Goal: Information Seeking & Learning: Learn about a topic

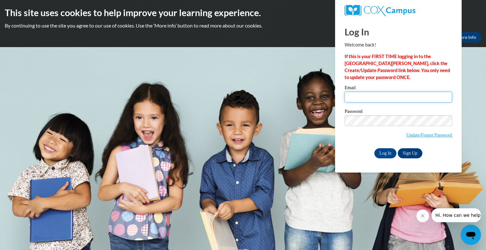
click at [351, 100] on input "Email" at bounding box center [397, 97] width 107 height 11
type input "[EMAIL_ADDRESS][DOMAIN_NAME]"
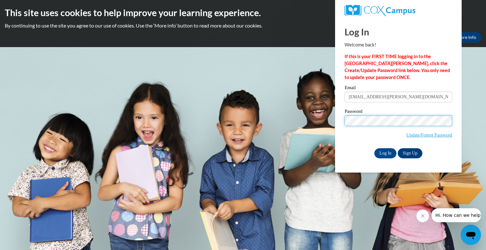
click at [374, 148] on input "Log In" at bounding box center [385, 153] width 22 height 10
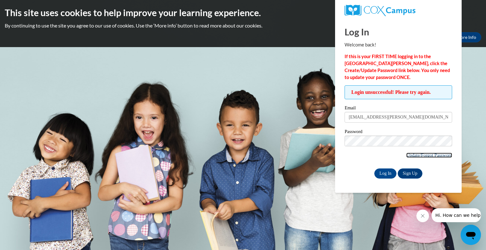
click at [418, 156] on link "Update/Forgot Password" at bounding box center [429, 155] width 46 height 5
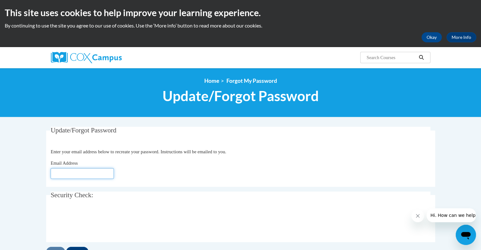
click at [72, 174] on input "Email Address" at bounding box center [82, 173] width 63 height 11
type input "alena.fiala@rusd.org"
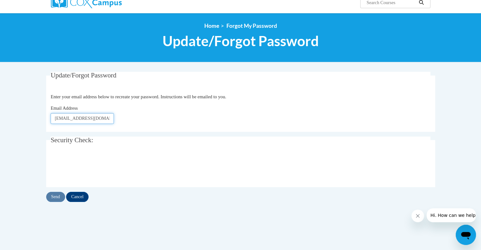
scroll to position [69, 0]
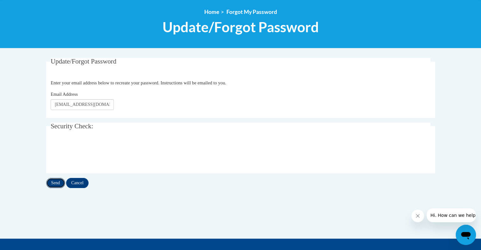
click at [56, 180] on input "Send" at bounding box center [55, 183] width 19 height 10
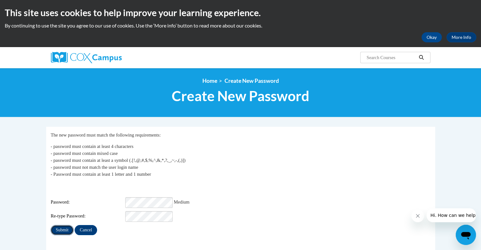
click at [61, 225] on input "Submit" at bounding box center [62, 230] width 23 height 10
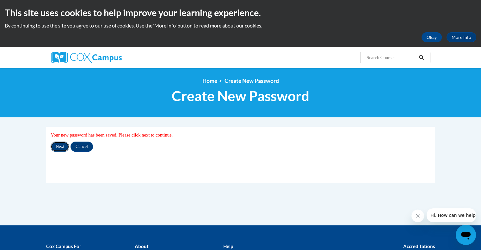
click at [60, 145] on input "Next" at bounding box center [60, 147] width 19 height 10
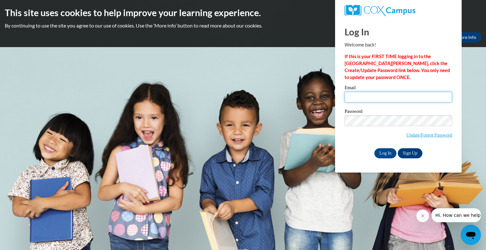
click at [354, 97] on input "Email" at bounding box center [397, 97] width 107 height 11
type input "[EMAIL_ADDRESS][PERSON_NAME][DOMAIN_NAME]"
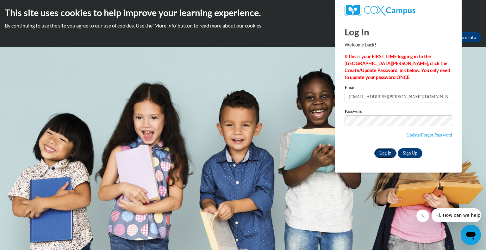
click at [384, 156] on input "Log In" at bounding box center [385, 153] width 22 height 10
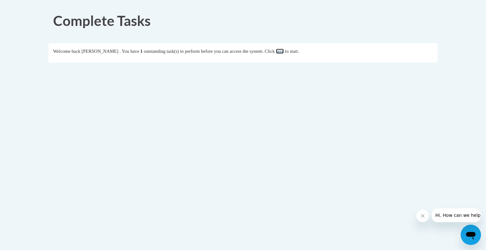
click at [284, 51] on link "here" at bounding box center [280, 51] width 8 height 5
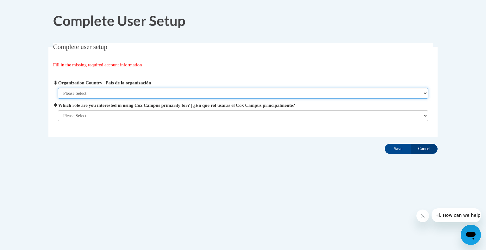
click at [128, 94] on select "Please Select [GEOGRAPHIC_DATA] | [GEOGRAPHIC_DATA] Outside of [GEOGRAPHIC_DATA…" at bounding box center [243, 93] width 370 height 11
select select "ad49bcad-a171-4b2e-b99c-48b446064914"
click at [58, 88] on select "Please Select [GEOGRAPHIC_DATA] | [GEOGRAPHIC_DATA] Outside of [GEOGRAPHIC_DATA…" at bounding box center [243, 93] width 370 height 11
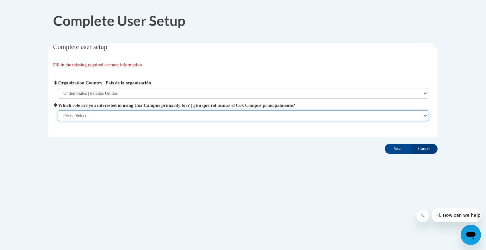
click at [424, 116] on select "Please Select College/University | Colegio/Universidad Community/Nonprofit Part…" at bounding box center [243, 115] width 370 height 11
select select "fbf2d438-af2f-41f8-98f1-81c410e29de3"
click at [58, 121] on select "Please Select College/University | Colegio/Universidad Community/Nonprofit Part…" at bounding box center [243, 115] width 370 height 11
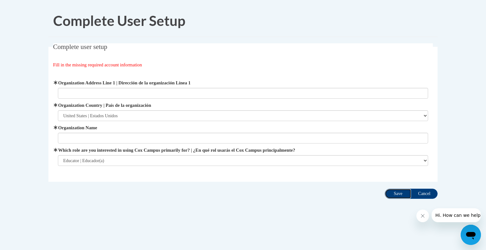
click at [397, 190] on input "Save" at bounding box center [397, 194] width 27 height 10
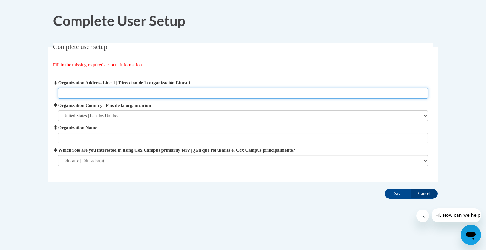
click at [134, 95] on input "Organization Address Line 1 | Dirección de la organización Línea 1" at bounding box center [243, 93] width 370 height 11
paste input "3109 Mt"
type input "3109 Mt Pleasant St. Racine WI 53404"
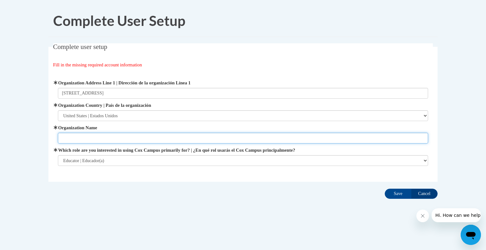
click at [125, 139] on input "Organization Name" at bounding box center [243, 138] width 370 height 11
type input "Racine Unified Schools"
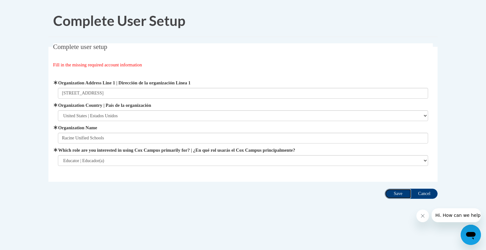
click at [394, 193] on input "Save" at bounding box center [397, 194] width 27 height 10
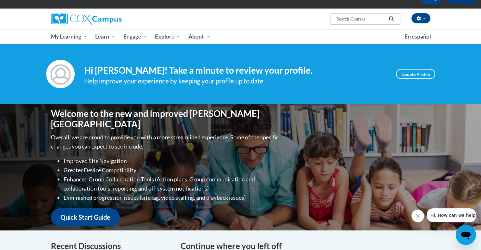
scroll to position [37, 0]
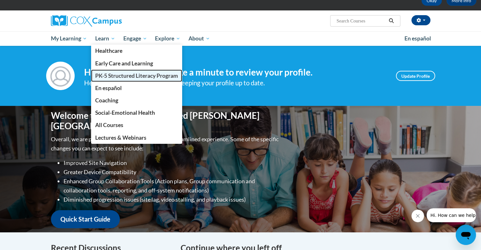
click at [108, 77] on span "PK-5 Structured Literacy Program" at bounding box center [136, 75] width 83 height 7
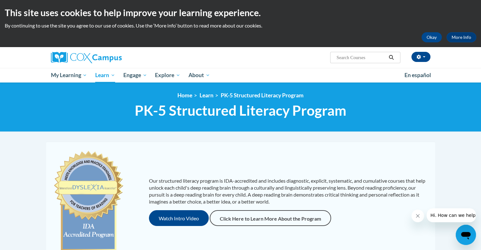
click at [236, 62] on div "Alena Fiala (America/Chicago UTC-05:00) My Profile Inbox My Transcripts Log Out…" at bounding box center [305, 55] width 259 height 16
click at [363, 59] on input "Search..." at bounding box center [361, 58] width 51 height 8
click at [355, 54] on input "Search..." at bounding box center [361, 58] width 51 height 8
type input "reading comprehenion"
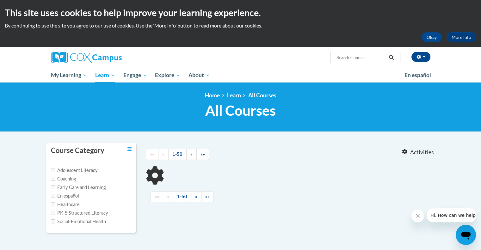
type input "reading comprehenion"
click at [51, 210] on label "PK-5 Structured Literacy" at bounding box center [79, 213] width 57 height 7
click at [51, 211] on input "PK-5 Structured Literacy" at bounding box center [53, 213] width 4 height 4
checkbox input "true"
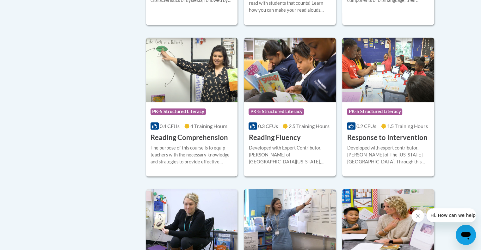
scroll to position [459, 0]
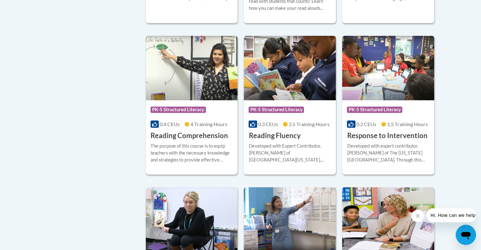
click at [184, 111] on span "PK-5 Structured Literacy" at bounding box center [177, 110] width 55 height 6
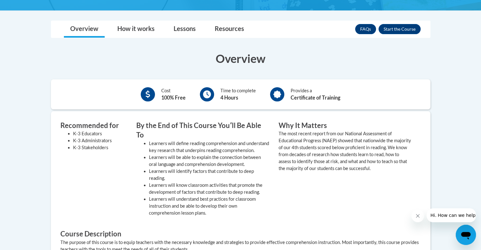
scroll to position [154, 0]
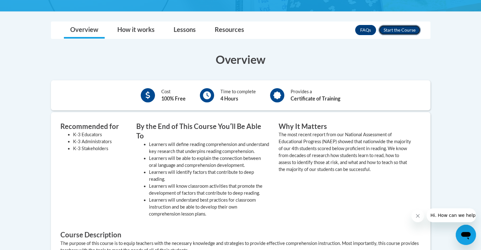
click at [388, 29] on button "Enroll" at bounding box center [399, 30] width 42 height 10
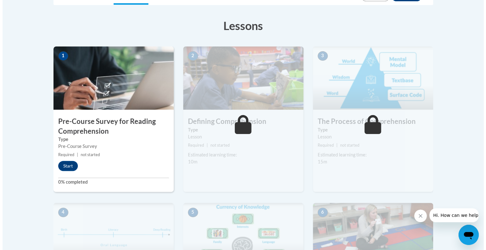
scroll to position [168, 0]
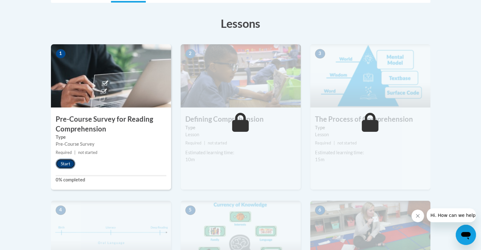
click at [64, 163] on button "Start" at bounding box center [66, 164] width 20 height 10
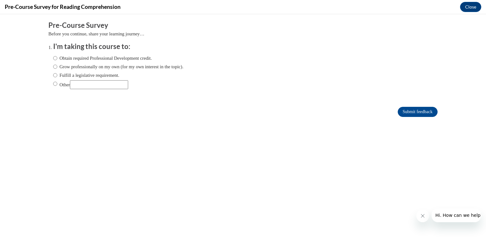
scroll to position [0, 0]
click at [53, 58] on input "Obtain required Professional Development credit." at bounding box center [55, 58] width 4 height 7
radio input "true"
click at [53, 76] on input "Fulfill a legislative requirement." at bounding box center [55, 75] width 4 height 7
radio input "true"
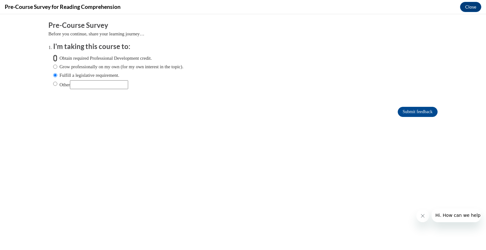
click at [53, 59] on input "Obtain required Professional Development credit." at bounding box center [55, 58] width 4 height 7
radio input "true"
click at [416, 114] on input "Submit feedback" at bounding box center [417, 112] width 40 height 10
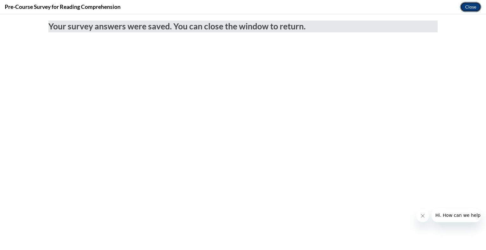
click at [469, 9] on button "Close" at bounding box center [470, 7] width 21 height 10
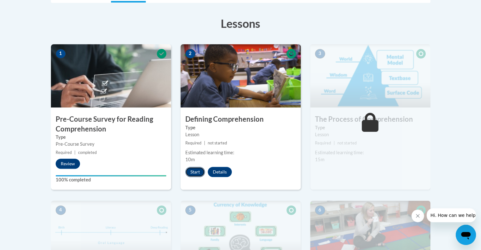
click at [197, 172] on button "Start" at bounding box center [195, 172] width 20 height 10
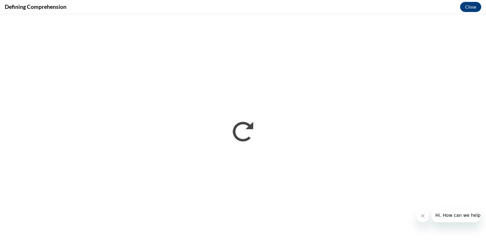
click at [425, 212] on button "Close message from company" at bounding box center [422, 216] width 13 height 13
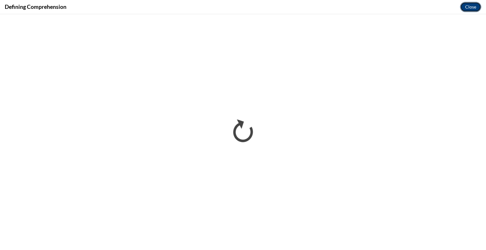
click at [469, 8] on button "Close" at bounding box center [470, 7] width 21 height 10
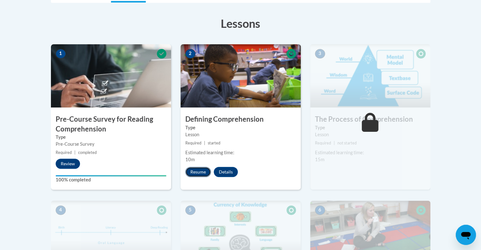
click at [203, 169] on button "Resume" at bounding box center [198, 172] width 26 height 10
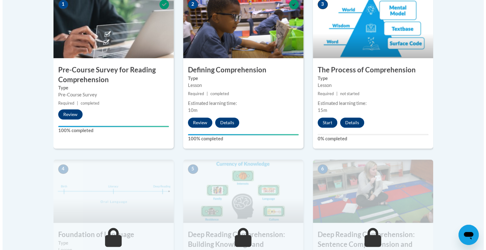
scroll to position [249, 0]
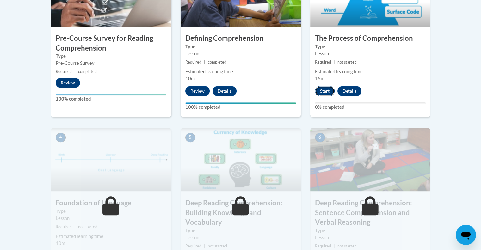
click at [322, 91] on button "Start" at bounding box center [325, 91] width 20 height 10
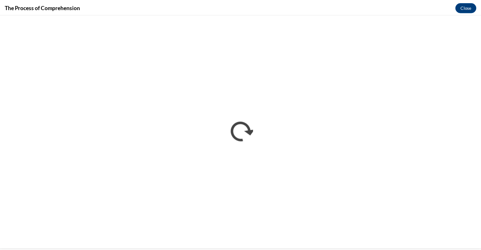
scroll to position [0, 0]
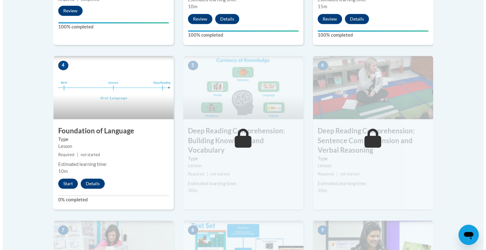
scroll to position [322, 0]
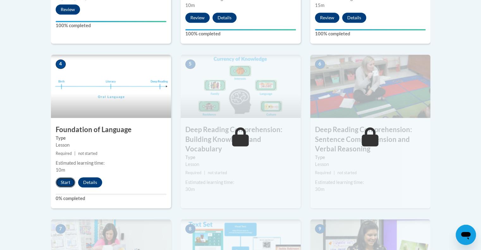
click at [66, 183] on button "Start" at bounding box center [66, 182] width 20 height 10
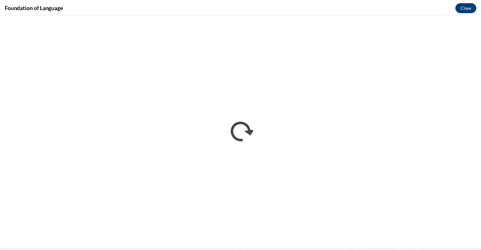
scroll to position [0, 0]
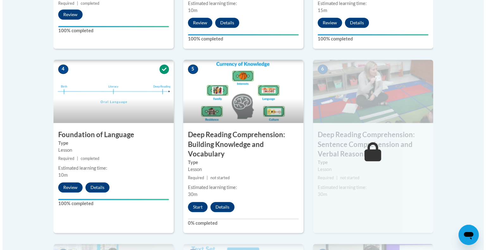
scroll to position [320, 0]
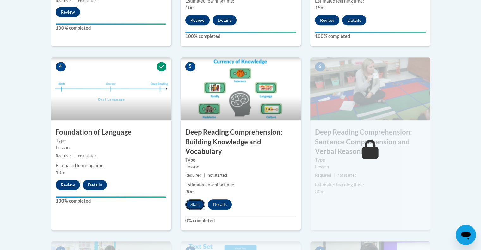
click at [192, 206] on button "Start" at bounding box center [195, 204] width 20 height 10
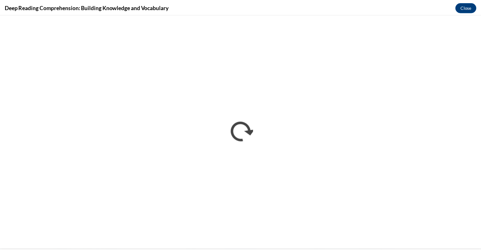
scroll to position [0, 0]
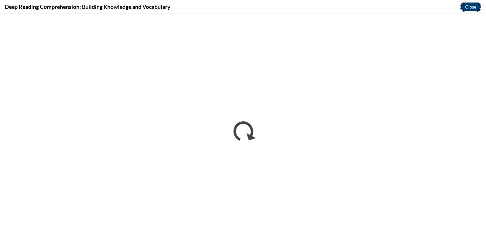
click at [470, 3] on button "Close" at bounding box center [470, 7] width 21 height 10
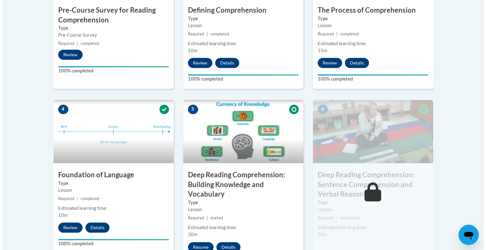
scroll to position [318, 0]
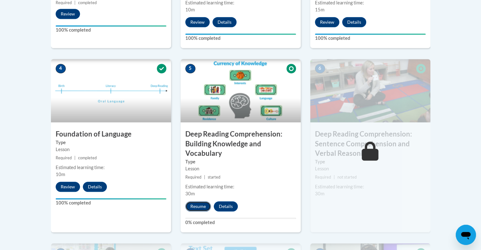
click at [201, 207] on button "Resume" at bounding box center [198, 206] width 26 height 10
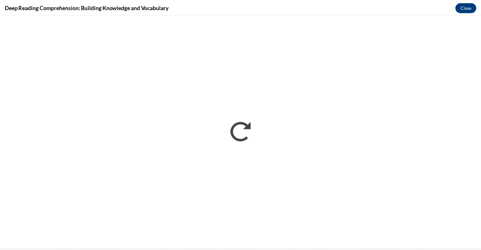
scroll to position [0, 0]
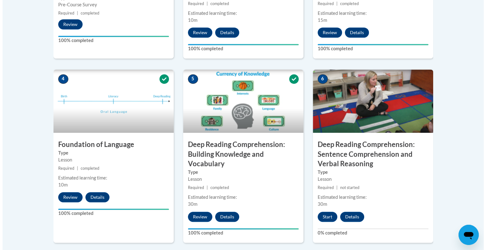
scroll to position [320, 0]
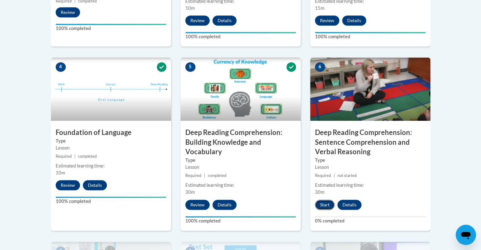
click at [322, 203] on button "Start" at bounding box center [325, 205] width 20 height 10
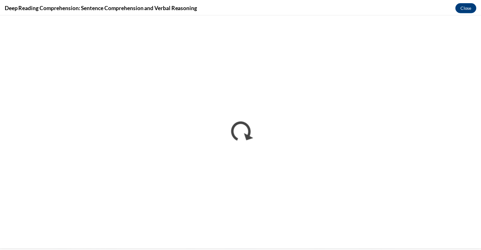
scroll to position [0, 0]
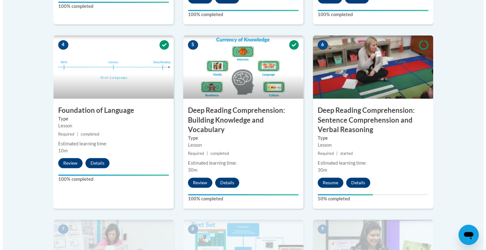
scroll to position [343, 0]
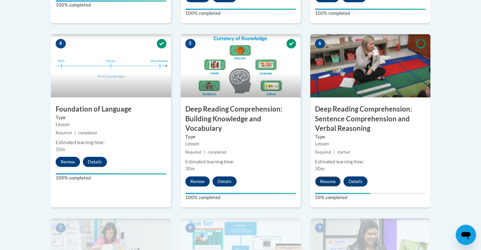
click at [324, 181] on button "Resume" at bounding box center [328, 181] width 26 height 10
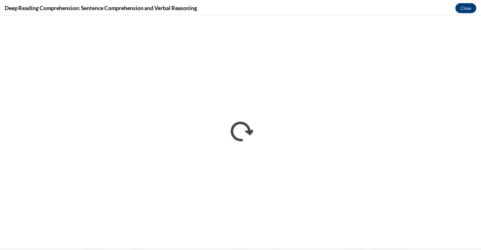
scroll to position [0, 0]
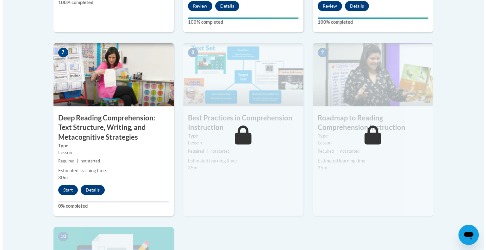
scroll to position [530, 0]
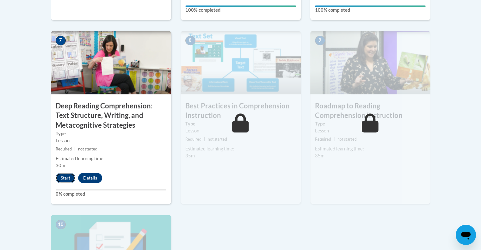
click at [66, 174] on button "Start" at bounding box center [66, 178] width 20 height 10
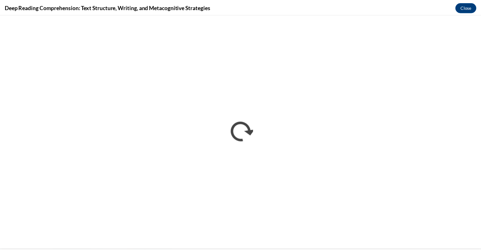
scroll to position [0, 0]
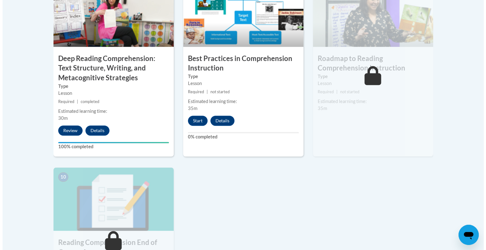
scroll to position [580, 0]
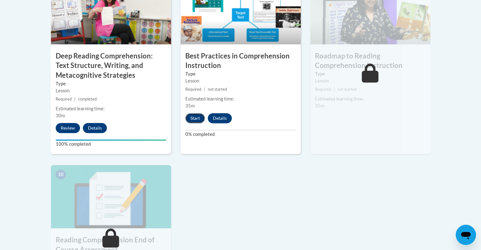
click at [192, 119] on button "Start" at bounding box center [195, 118] width 20 height 10
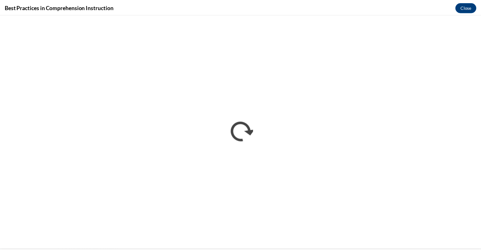
scroll to position [0, 0]
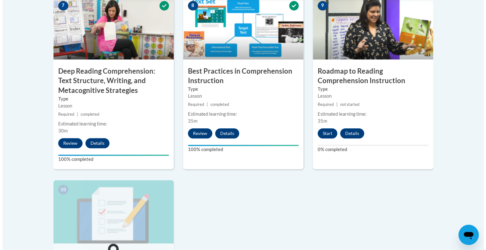
scroll to position [566, 0]
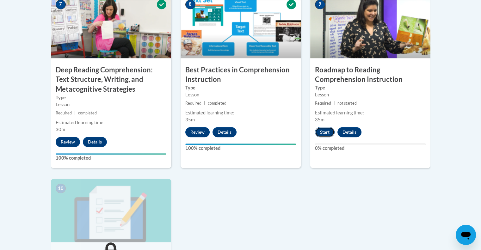
click at [325, 130] on button "Start" at bounding box center [325, 132] width 20 height 10
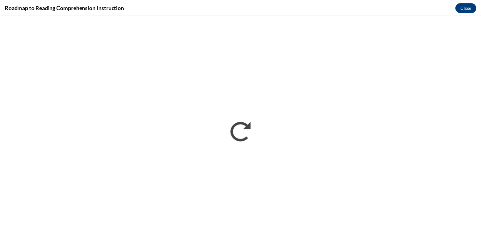
scroll to position [0, 0]
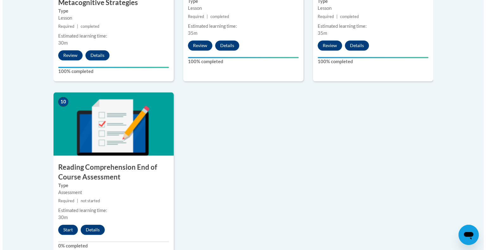
scroll to position [659, 0]
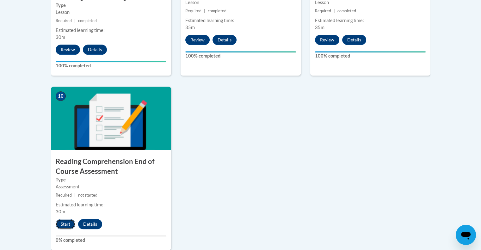
click at [62, 222] on button "Start" at bounding box center [66, 224] width 20 height 10
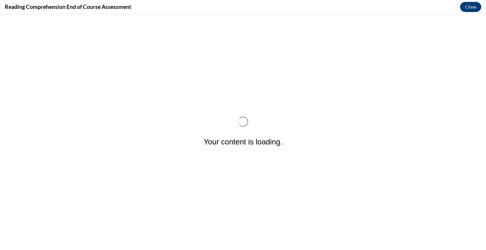
scroll to position [0, 0]
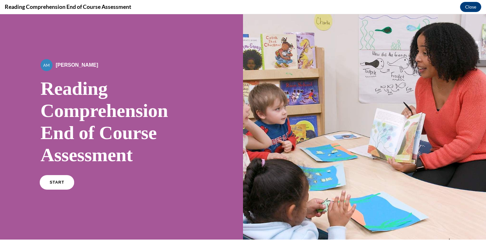
click at [52, 178] on link "START" at bounding box center [57, 182] width 34 height 15
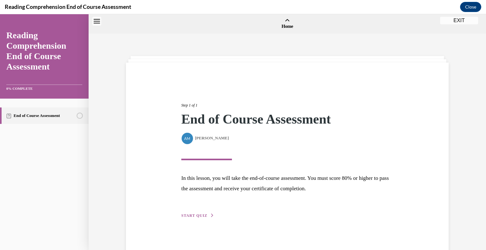
scroll to position [20, 0]
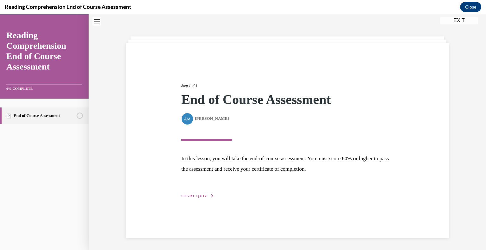
click at [187, 198] on button "START QUIZ" at bounding box center [197, 196] width 33 height 6
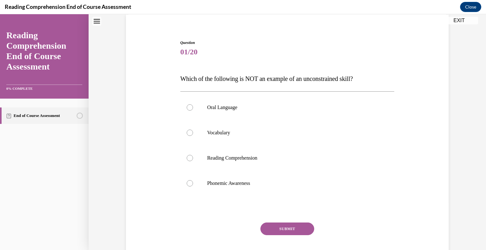
scroll to position [51, 0]
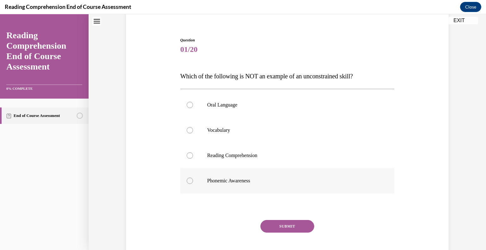
click at [188, 181] on div at bounding box center [190, 181] width 6 height 6
click at [188, 181] on input "Phonemic Awareness" at bounding box center [190, 181] width 6 height 6
radio input "true"
click at [285, 227] on button "SUBMIT" at bounding box center [287, 226] width 54 height 13
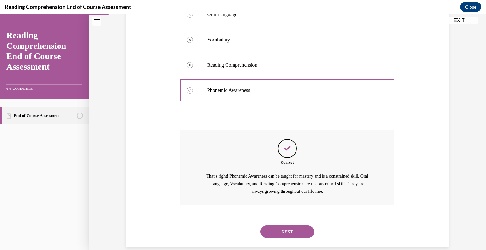
scroll to position [151, 0]
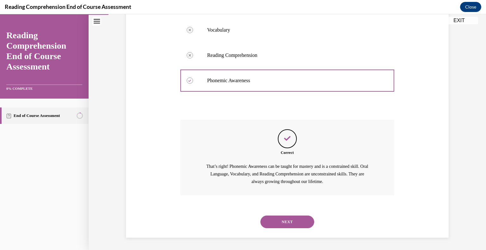
click at [288, 222] on button "NEXT" at bounding box center [287, 222] width 54 height 13
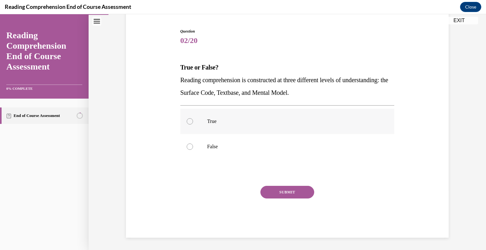
click at [187, 122] on div at bounding box center [190, 121] width 6 height 6
click at [187, 122] on input "True" at bounding box center [190, 121] width 6 height 6
radio input "true"
click at [282, 191] on button "SUBMIT" at bounding box center [287, 192] width 54 height 13
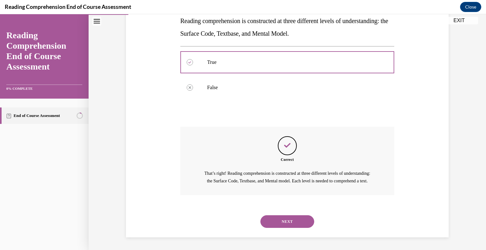
scroll to position [125, 0]
click at [286, 221] on button "NEXT" at bounding box center [287, 221] width 54 height 13
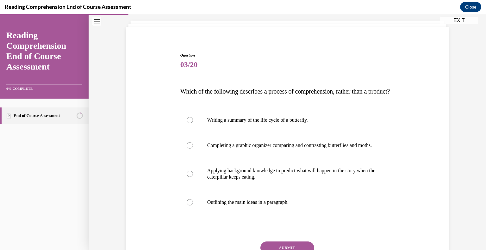
scroll to position [49, 0]
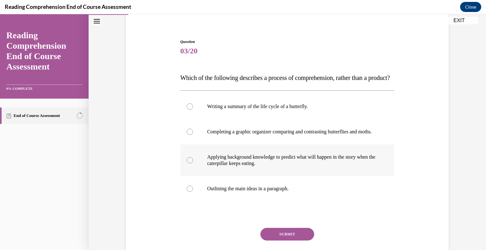
click at [182, 176] on label "Applying background knowledge to predict what will happen in the story when the…" at bounding box center [287, 160] width 214 height 32
click at [187, 163] on input "Applying background knowledge to predict what will happen in the story when the…" at bounding box center [190, 160] width 6 height 6
radio input "true"
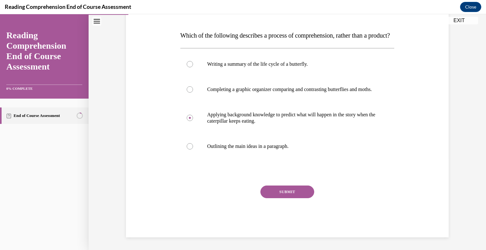
click at [291, 192] on button "SUBMIT" at bounding box center [287, 192] width 54 height 13
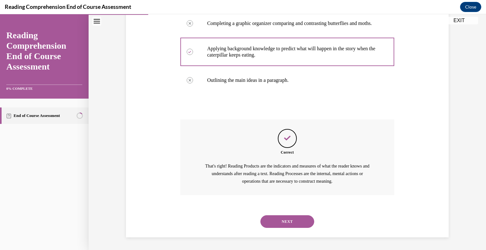
scroll to position [176, 0]
click at [283, 218] on button "NEXT" at bounding box center [287, 221] width 54 height 13
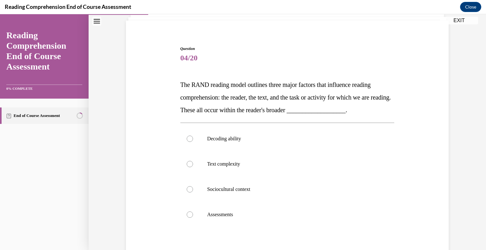
scroll to position [46, 0]
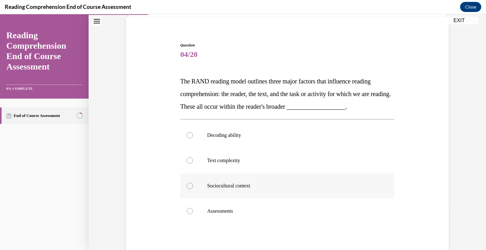
click at [188, 186] on div at bounding box center [190, 186] width 6 height 6
click at [188, 186] on input "Sociocultural context" at bounding box center [190, 186] width 6 height 6
radio input "true"
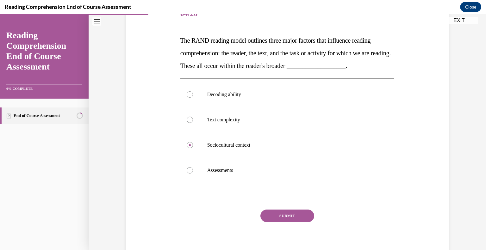
scroll to position [95, 0]
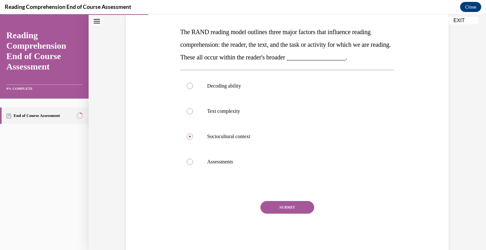
click at [279, 203] on button "SUBMIT" at bounding box center [287, 207] width 54 height 13
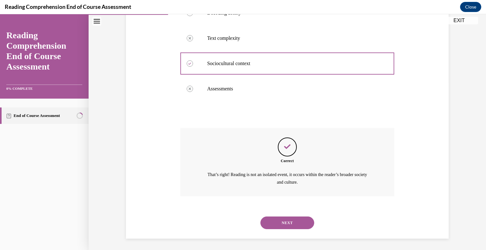
scroll to position [169, 0]
click at [283, 218] on button "NEXT" at bounding box center [287, 222] width 54 height 13
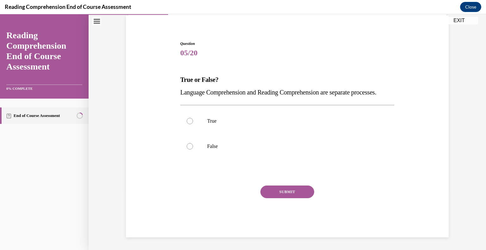
scroll to position [59, 0]
click at [187, 149] on div at bounding box center [190, 146] width 6 height 6
click at [187, 149] on input "False" at bounding box center [190, 146] width 6 height 6
radio input "true"
click at [282, 192] on button "SUBMIT" at bounding box center [287, 192] width 54 height 13
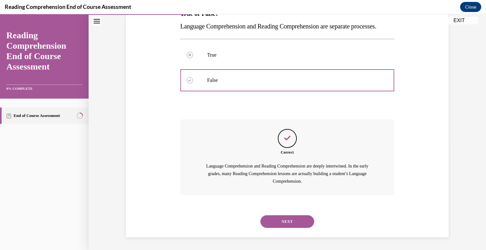
scroll to position [125, 0]
click at [288, 218] on button "NEXT" at bounding box center [287, 221] width 54 height 13
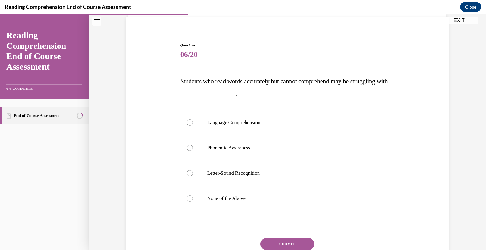
scroll to position [57, 0]
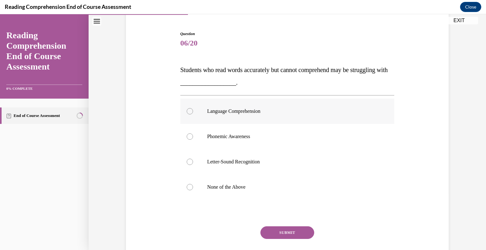
click at [188, 112] on div at bounding box center [190, 111] width 6 height 6
click at [188, 112] on input "Language Comprehension" at bounding box center [190, 111] width 6 height 6
radio input "true"
click at [281, 231] on button "SUBMIT" at bounding box center [287, 232] width 54 height 13
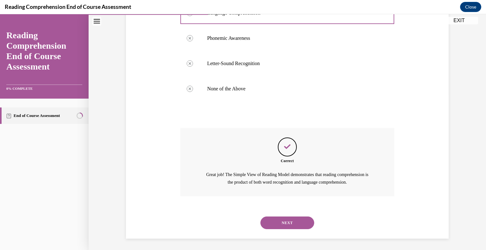
scroll to position [156, 0]
click at [287, 221] on button "NEXT" at bounding box center [287, 222] width 54 height 13
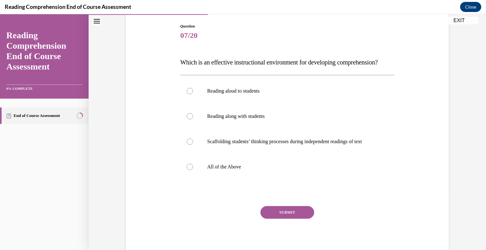
scroll to position [66, 0]
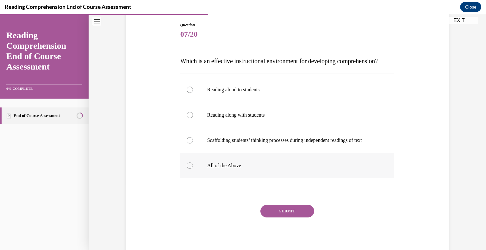
click at [188, 169] on div at bounding box center [190, 165] width 6 height 6
click at [188, 169] on input "All of the Above" at bounding box center [190, 165] width 6 height 6
radio input "true"
click at [281, 217] on button "SUBMIT" at bounding box center [287, 211] width 54 height 13
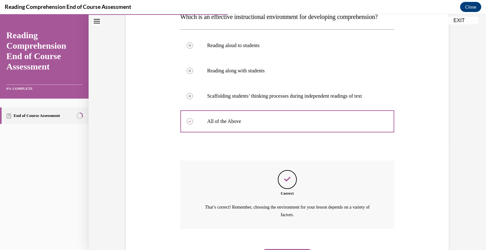
scroll to position [156, 0]
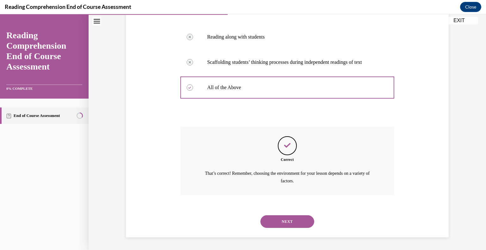
click at [293, 223] on button "NEXT" at bounding box center [287, 221] width 54 height 13
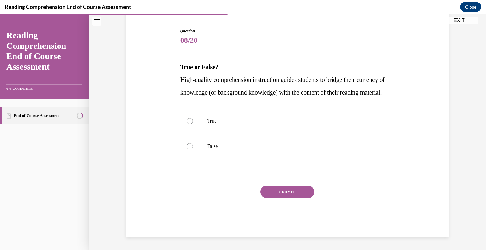
scroll to position [72, 0]
click at [187, 121] on div at bounding box center [190, 121] width 6 height 6
click at [187, 121] on input "True" at bounding box center [190, 121] width 6 height 6
radio input "true"
click at [286, 195] on button "SUBMIT" at bounding box center [287, 192] width 54 height 13
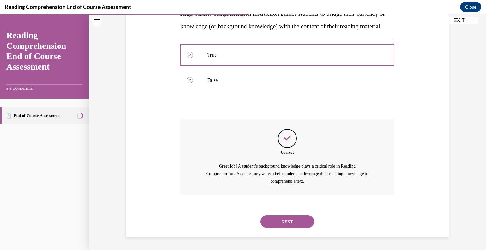
scroll to position [138, 0]
click at [288, 219] on button "NEXT" at bounding box center [287, 221] width 54 height 13
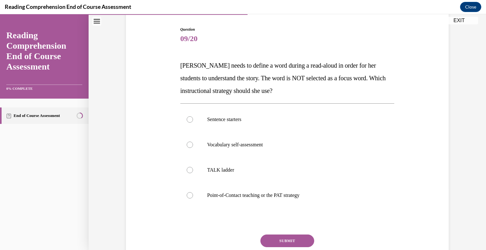
scroll to position [62, 0]
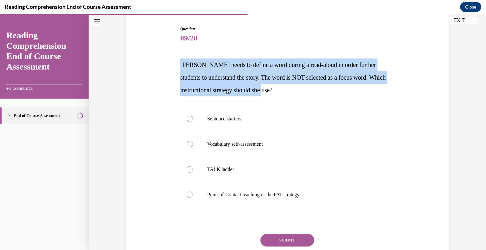
drag, startPoint x: 177, startPoint y: 63, endPoint x: 288, endPoint y: 89, distance: 113.9
click at [288, 89] on div "Question 09/20 Mrs. Ivie needs to define a word during a read-aloud in order fo…" at bounding box center [287, 150] width 217 height 269
copy span "Mrs. Ivie needs to define a word during a read-aloud in order for her students …"
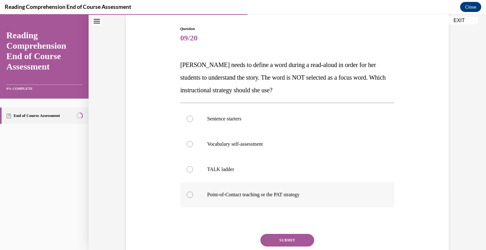
click at [187, 193] on div at bounding box center [190, 195] width 6 height 6
click at [187, 193] on input "Point-of-Contact teaching or the PAT strategy" at bounding box center [190, 195] width 6 height 6
radio input "true"
click at [287, 237] on button "SUBMIT" at bounding box center [287, 240] width 54 height 13
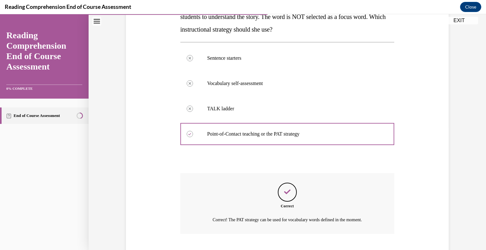
scroll to position [161, 0]
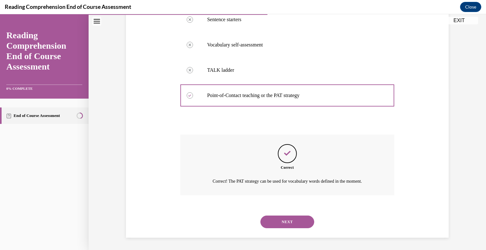
click at [288, 220] on button "NEXT" at bounding box center [287, 222] width 54 height 13
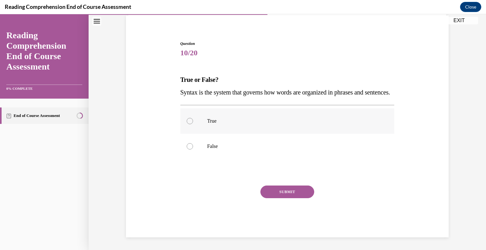
click at [187, 119] on div at bounding box center [190, 121] width 6 height 6
click at [187, 119] on input "True" at bounding box center [190, 121] width 6 height 6
radio input "true"
click at [291, 196] on button "SUBMIT" at bounding box center [287, 192] width 54 height 13
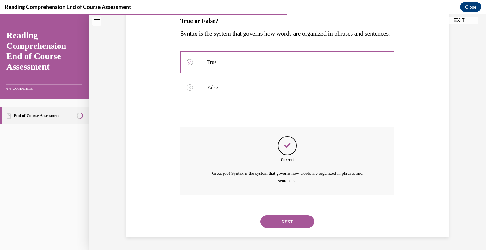
scroll to position [118, 0]
click at [285, 221] on button "NEXT" at bounding box center [287, 221] width 54 height 13
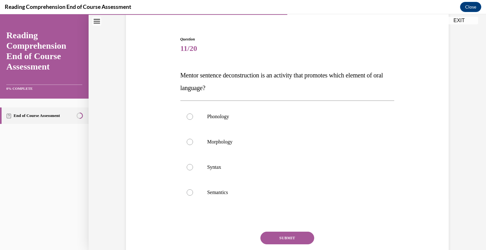
scroll to position [52, 0]
drag, startPoint x: 176, startPoint y: 76, endPoint x: 226, endPoint y: 84, distance: 51.0
click at [226, 84] on div "Question 11/20 Mentor sentence deconstruction is an activity that promotes whic…" at bounding box center [287, 155] width 217 height 257
copy span "Mentor sentence deconstruction is an activity that promotes which element of or…"
click at [187, 166] on div at bounding box center [190, 167] width 6 height 6
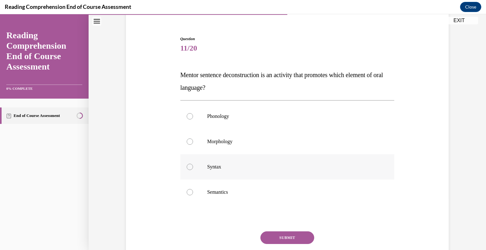
click at [187, 166] on input "Syntax" at bounding box center [190, 167] width 6 height 6
radio input "true"
click at [285, 237] on button "SUBMIT" at bounding box center [287, 237] width 54 height 13
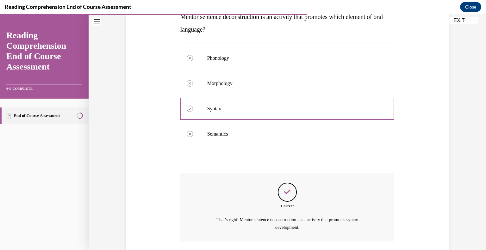
scroll to position [156, 0]
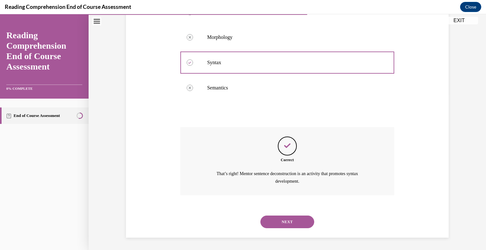
click at [289, 218] on button "NEXT" at bounding box center [287, 222] width 54 height 13
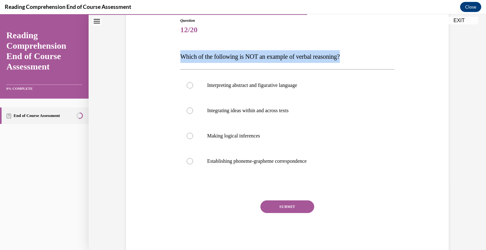
drag, startPoint x: 176, startPoint y: 57, endPoint x: 364, endPoint y: 60, distance: 188.1
click at [364, 60] on div "Question 12/20 Which of the following is NOT an example of verbal reasoning? In…" at bounding box center [287, 126] width 326 height 254
copy span "Which of the following is NOT an example of verbal reasoning?"
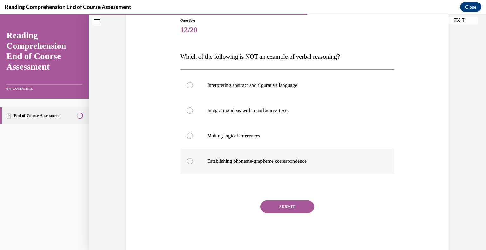
click at [190, 162] on div at bounding box center [190, 161] width 6 height 6
click at [190, 162] on input "Establishing phoneme-grapheme correspondence" at bounding box center [190, 161] width 6 height 6
radio input "true"
click at [286, 204] on button "SUBMIT" at bounding box center [287, 206] width 54 height 13
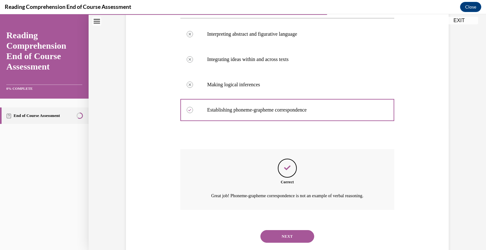
scroll to position [136, 0]
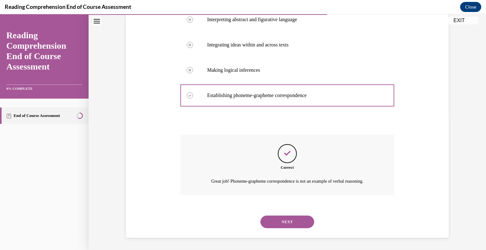
click at [284, 218] on button "NEXT" at bounding box center [287, 222] width 54 height 13
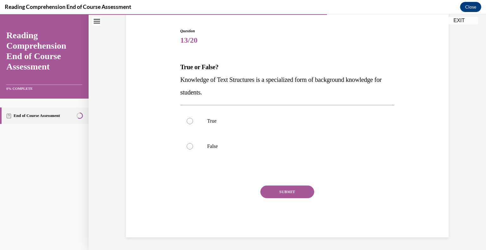
scroll to position [59, 0]
drag, startPoint x: 172, startPoint y: 78, endPoint x: 194, endPoint y: 76, distance: 22.9
click at [194, 76] on div "Question 13/20 True or False? Knowledge of Text Structures is a specialized for…" at bounding box center [287, 123] width 326 height 228
click at [180, 79] on span "Knowledge of Text Structures is a specialized form of background knowledge for …" at bounding box center [280, 86] width 201 height 20
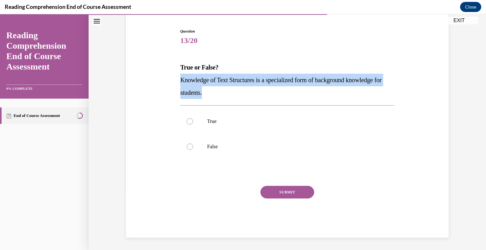
drag, startPoint x: 178, startPoint y: 79, endPoint x: 246, endPoint y: 90, distance: 69.2
click at [246, 90] on p "Knowledge of Text Structures is a specialized form of background knowledge for …" at bounding box center [287, 86] width 214 height 25
copy span "Knowledge of Text Structures is a specialized form of background knowledge for …"
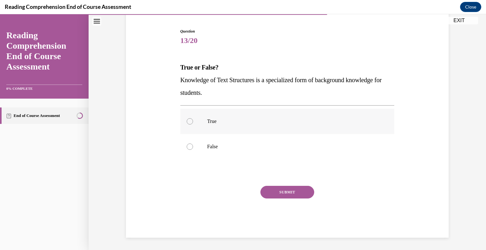
click at [187, 122] on div at bounding box center [190, 121] width 6 height 6
click at [187, 122] on input "True" at bounding box center [190, 121] width 6 height 6
radio input "true"
click at [280, 190] on button "SUBMIT" at bounding box center [287, 192] width 54 height 13
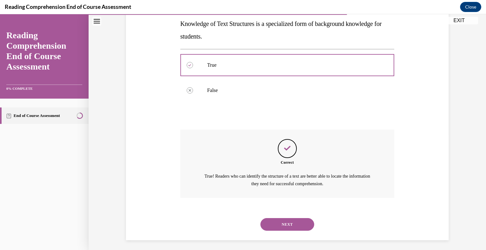
scroll to position [118, 0]
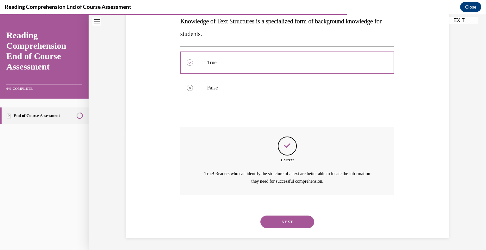
click at [286, 221] on button "NEXT" at bounding box center [287, 222] width 54 height 13
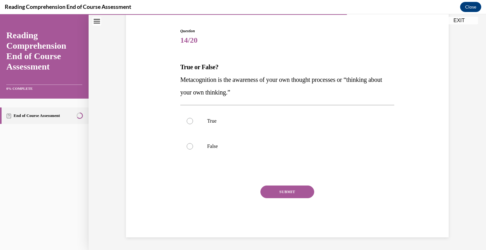
scroll to position [59, 0]
click at [187, 123] on div at bounding box center [190, 121] width 6 height 6
click at [187, 123] on input "True" at bounding box center [190, 121] width 6 height 6
radio input "true"
click at [285, 192] on button "SUBMIT" at bounding box center [287, 192] width 54 height 13
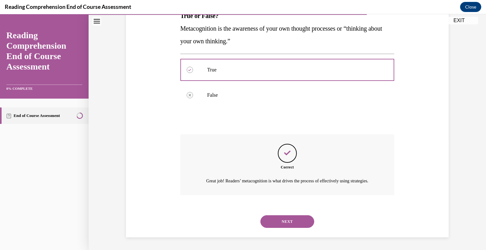
scroll to position [118, 0]
click at [284, 220] on button "NEXT" at bounding box center [287, 221] width 54 height 13
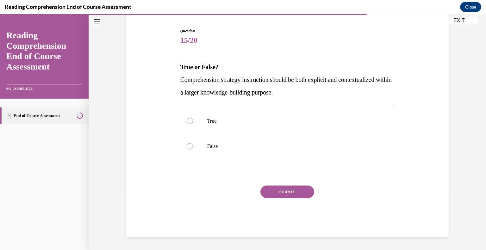
scroll to position [59, 0]
click at [187, 120] on div at bounding box center [190, 121] width 6 height 6
click at [187, 120] on input "True" at bounding box center [190, 121] width 6 height 6
radio input "true"
click at [282, 192] on button "SUBMIT" at bounding box center [287, 192] width 54 height 13
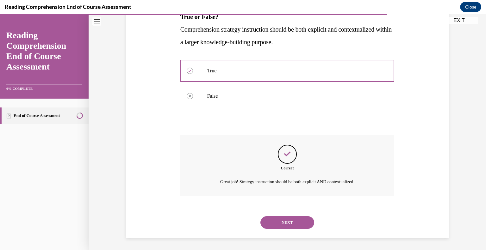
scroll to position [111, 0]
click at [286, 220] on button "NEXT" at bounding box center [287, 222] width 54 height 13
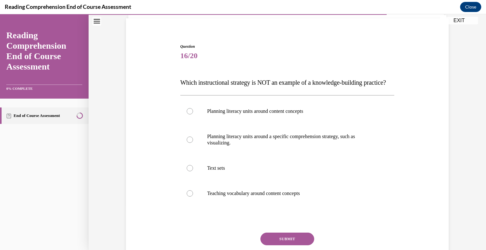
scroll to position [52, 0]
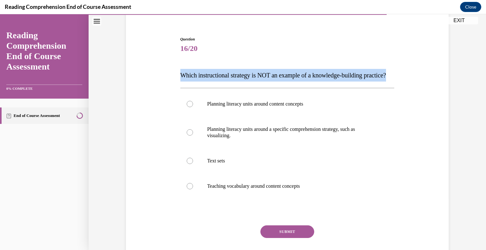
drag, startPoint x: 177, startPoint y: 73, endPoint x: 240, endPoint y: 86, distance: 64.2
click at [240, 82] on p "Which instructional strategy is NOT an example of a knowledge-building practice?" at bounding box center [287, 75] width 214 height 13
copy span "Which instructional strategy is NOT an example of a knowledge-building practice?"
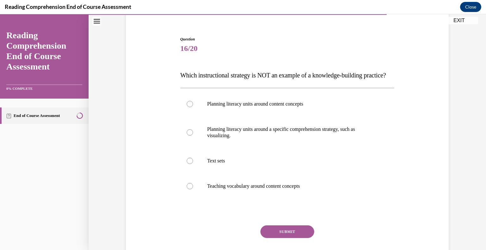
click at [355, 97] on div "Question 16/20 Which instructional strategy is NOT an example of a knowledge-bu…" at bounding box center [287, 156] width 214 height 241
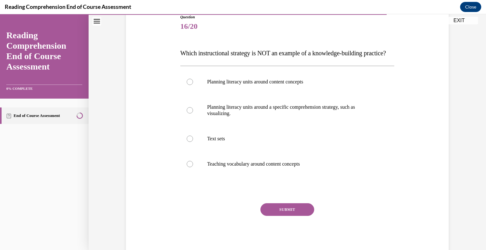
scroll to position [74, 0]
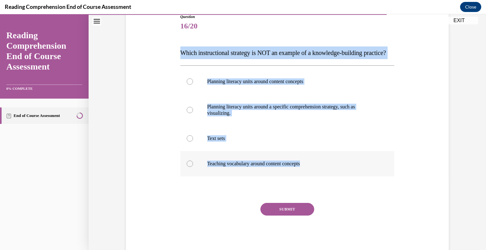
drag, startPoint x: 175, startPoint y: 51, endPoint x: 326, endPoint y: 172, distance: 193.4
click at [326, 172] on div "Question 16/20 Which instructional strategy is NOT an example of a knowledge-bu…" at bounding box center [287, 125] width 326 height 260
copy div "Which instructional strategy is NOT an example of a knowledge-building practice…"
click at [187, 113] on div at bounding box center [190, 110] width 6 height 6
click at [187, 113] on input "Planning literacy units around a specific comprehension strategy, such as visua…" at bounding box center [190, 110] width 6 height 6
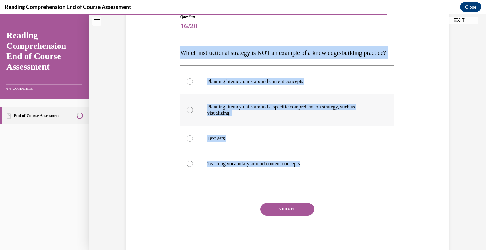
radio input "true"
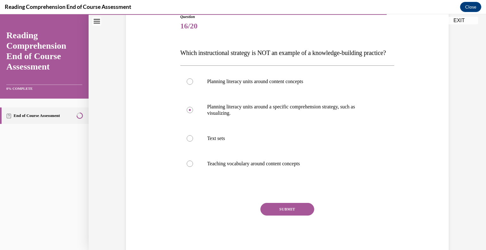
click at [281, 216] on button "SUBMIT" at bounding box center [287, 209] width 54 height 13
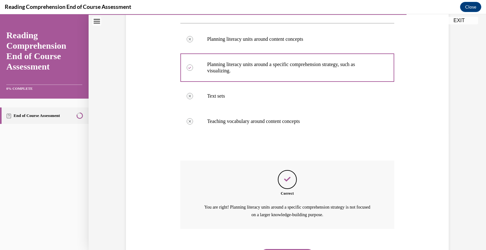
scroll to position [162, 0]
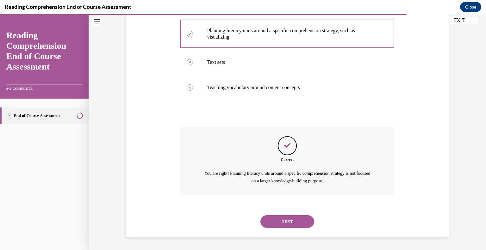
click at [282, 222] on button "NEXT" at bounding box center [287, 221] width 54 height 13
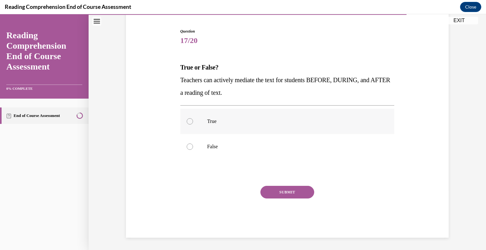
click at [187, 122] on div at bounding box center [190, 121] width 6 height 6
click at [187, 122] on input "True" at bounding box center [190, 121] width 6 height 6
radio input "true"
click at [280, 193] on button "SUBMIT" at bounding box center [287, 192] width 54 height 13
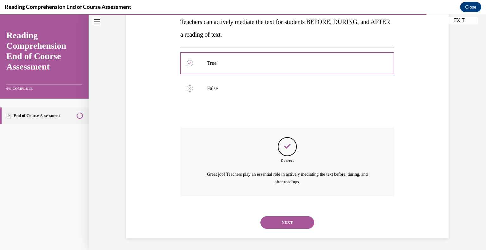
scroll to position [118, 0]
click at [286, 223] on button "NEXT" at bounding box center [287, 222] width 54 height 13
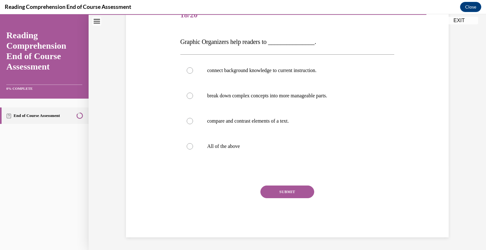
scroll to position [70, 0]
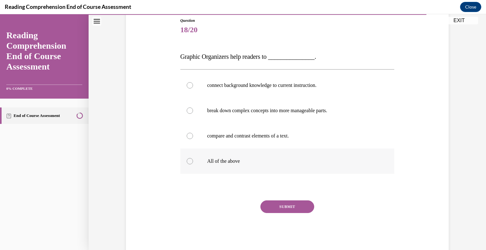
click at [189, 160] on div at bounding box center [190, 161] width 6 height 6
click at [189, 160] on input "All of the above" at bounding box center [190, 161] width 6 height 6
radio input "true"
click at [283, 205] on button "SUBMIT" at bounding box center [287, 206] width 54 height 13
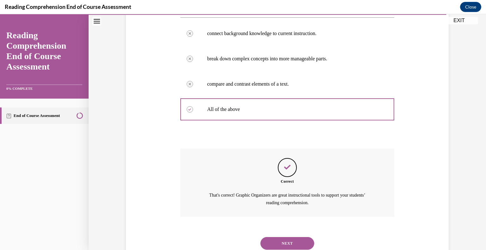
scroll to position [144, 0]
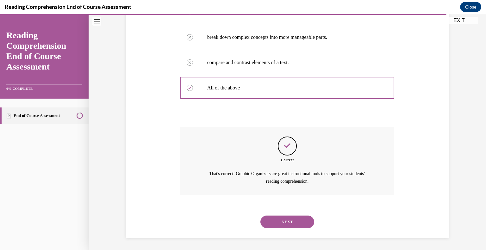
click at [287, 221] on button "NEXT" at bounding box center [287, 222] width 54 height 13
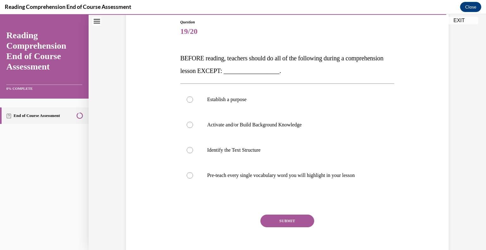
scroll to position [71, 0]
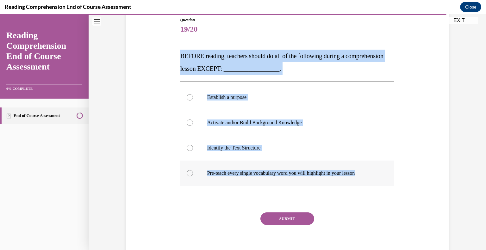
drag, startPoint x: 176, startPoint y: 54, endPoint x: 364, endPoint y: 167, distance: 218.6
click at [364, 167] on div "Question 19/20 BEFORE reading, teachers should do all of the following during a…" at bounding box center [287, 136] width 217 height 257
copy div "BEFORE reading, teachers should do all of the following during a comprehension …"
click at [187, 174] on div at bounding box center [190, 173] width 6 height 6
click at [187, 174] on input "Pre-teach every single vocabulary word you will highlight in your lesson" at bounding box center [190, 173] width 6 height 6
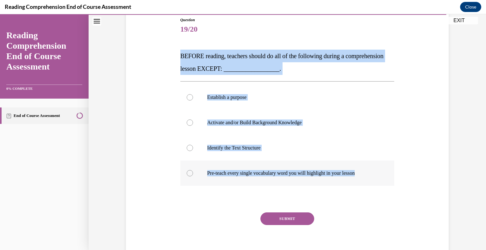
radio input "true"
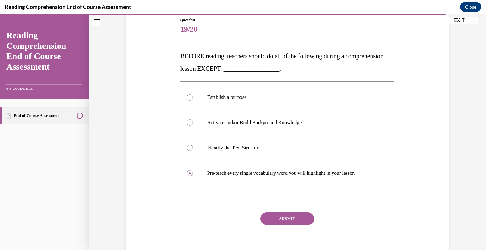
click at [285, 216] on button "SUBMIT" at bounding box center [287, 218] width 54 height 13
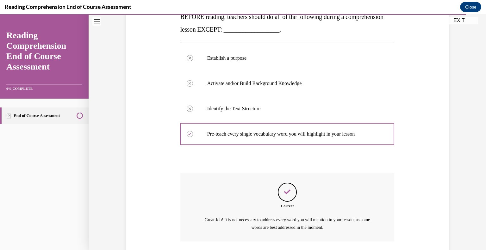
scroll to position [156, 0]
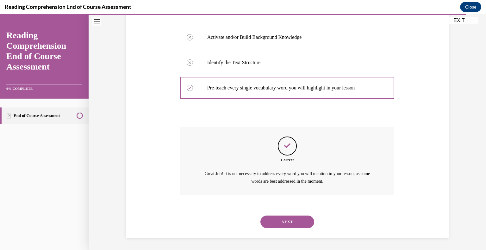
click at [285, 222] on button "NEXT" at bounding box center [287, 222] width 54 height 13
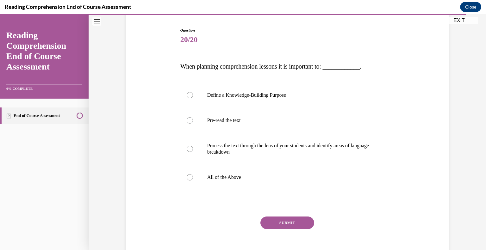
scroll to position [63, 0]
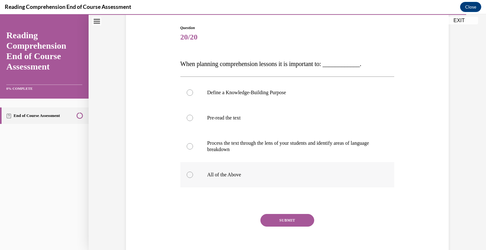
click at [187, 175] on div at bounding box center [190, 175] width 6 height 6
click at [187, 175] on input "All of the Above" at bounding box center [190, 175] width 6 height 6
radio input "true"
click at [284, 218] on button "SUBMIT" at bounding box center [287, 220] width 54 height 13
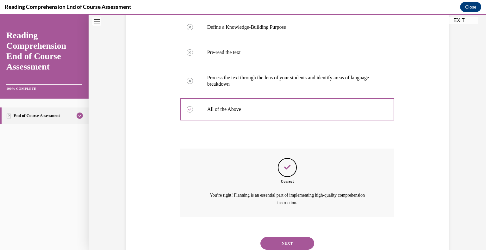
scroll to position [150, 0]
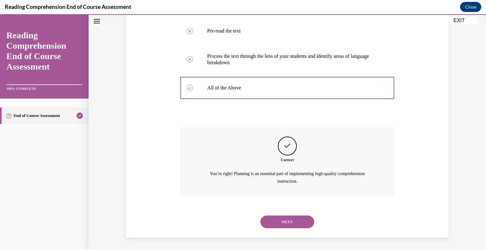
click at [286, 220] on button "NEXT" at bounding box center [287, 222] width 54 height 13
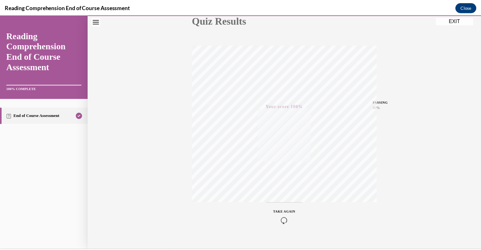
scroll to position [88, 0]
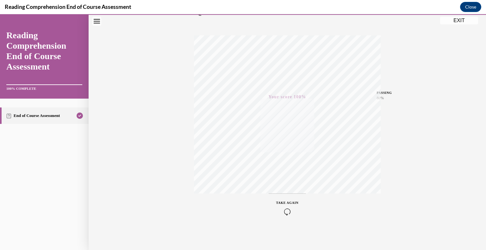
click at [456, 22] on button "EXIT" at bounding box center [459, 21] width 38 height 8
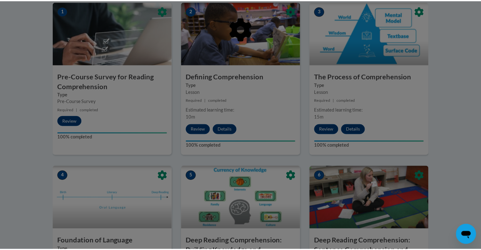
scroll to position [134, 0]
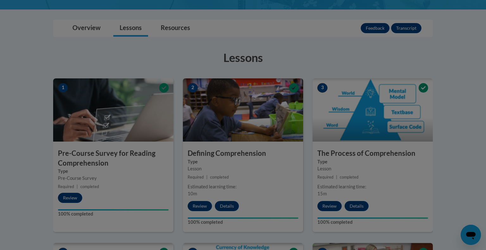
drag, startPoint x: 481, startPoint y: 101, endPoint x: 485, endPoint y: 35, distance: 65.9
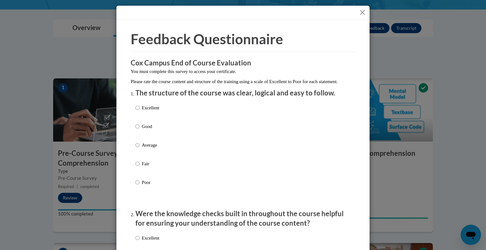
click at [361, 10] on button "Close" at bounding box center [362, 13] width 8 height 8
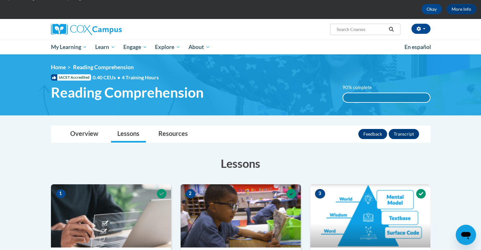
scroll to position [24, 0]
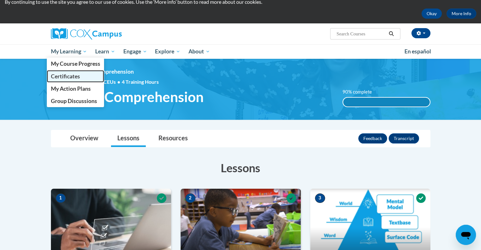
click at [69, 74] on span "Certificates" at bounding box center [65, 76] width 29 height 7
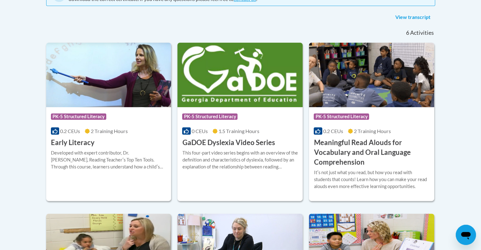
scroll to position [177, 0]
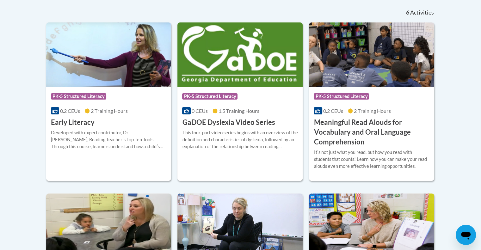
drag, startPoint x: 479, startPoint y: 74, endPoint x: 484, endPoint y: 77, distance: 5.9
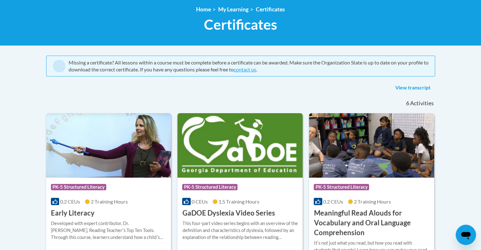
scroll to position [85, 0]
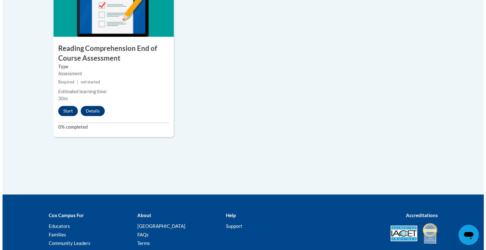
scroll to position [773, 0]
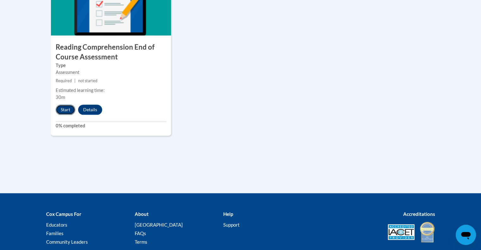
click at [65, 109] on button "Start" at bounding box center [66, 110] width 20 height 10
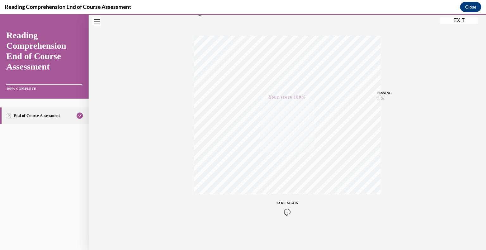
scroll to position [88, 0]
click at [460, 19] on button "EXIT" at bounding box center [459, 21] width 38 height 8
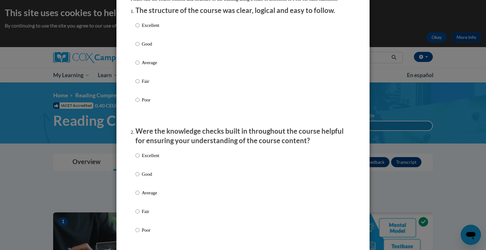
scroll to position [63, 0]
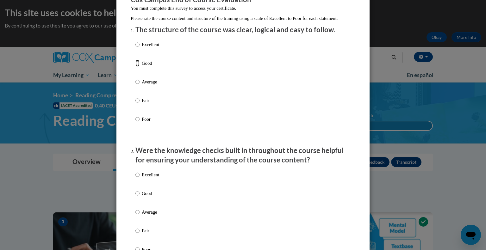
click at [135, 67] on input "Good" at bounding box center [137, 63] width 4 height 7
radio input "true"
click at [135, 197] on input "Good" at bounding box center [137, 193] width 4 height 7
radio input "true"
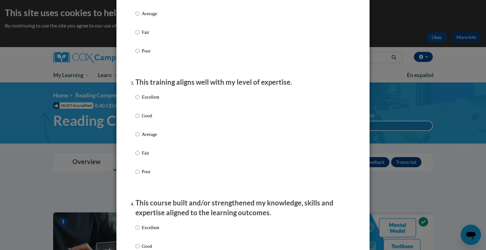
scroll to position [297, 0]
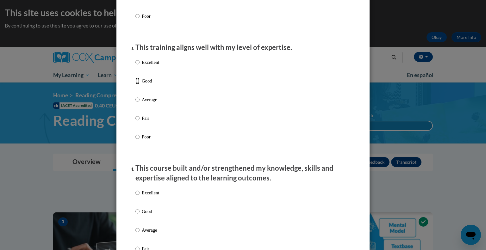
click at [136, 84] on input "Good" at bounding box center [137, 80] width 4 height 7
radio input "true"
click at [136, 215] on input "Good" at bounding box center [137, 211] width 4 height 7
radio input "true"
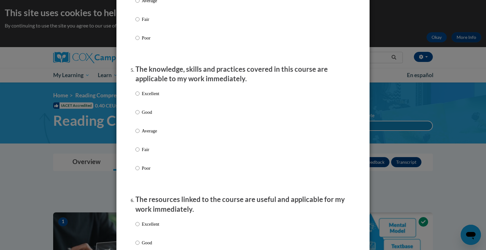
scroll to position [570, 0]
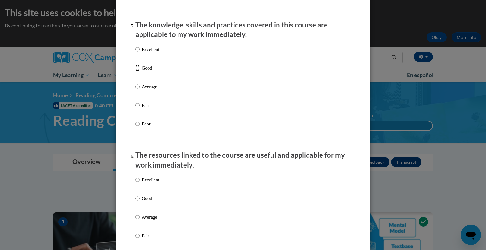
click at [135, 71] on input "Good" at bounding box center [137, 67] width 4 height 7
radio input "true"
click at [135, 202] on input "Good" at bounding box center [137, 198] width 4 height 7
radio input "true"
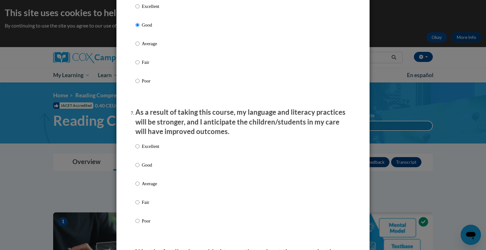
scroll to position [751, 0]
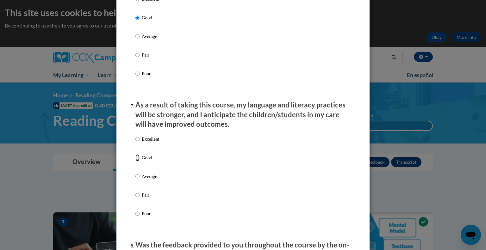
click at [135, 161] on input "Good" at bounding box center [137, 157] width 4 height 7
radio input "true"
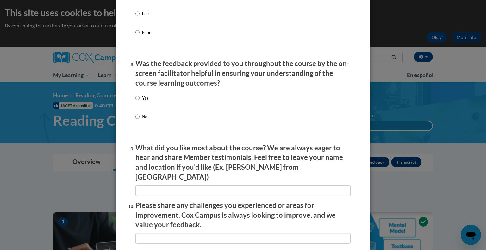
scroll to position [934, 0]
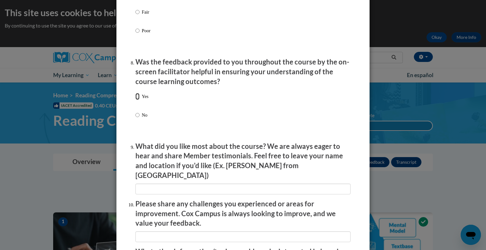
click at [135, 100] on input "Yes" at bounding box center [137, 96] width 4 height 7
radio input "true"
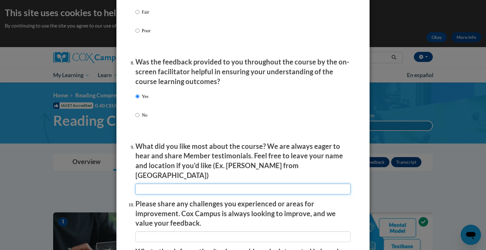
click at [146, 184] on input "textbox" at bounding box center [242, 189] width 215 height 11
type input "The videos were good."
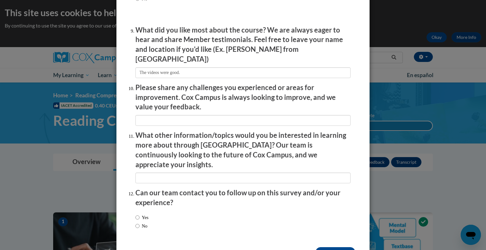
scroll to position [1055, 0]
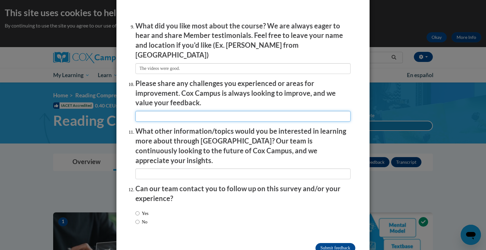
click at [138, 113] on input "textbox" at bounding box center [242, 116] width 215 height 11
type input "none"
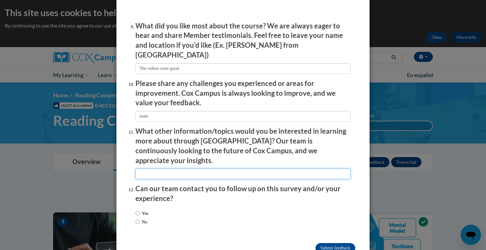
click at [140, 168] on input "textbox" at bounding box center [242, 173] width 215 height 11
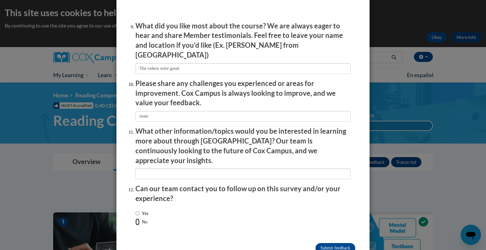
click at [135, 218] on input "No" at bounding box center [137, 221] width 4 height 7
radio input "true"
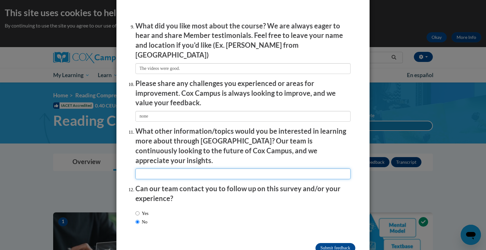
click at [145, 168] on input "textbox" at bounding box center [242, 173] width 215 height 11
type input "n"
type input "b"
type input "Course for classroom teachers with multilingual learners"
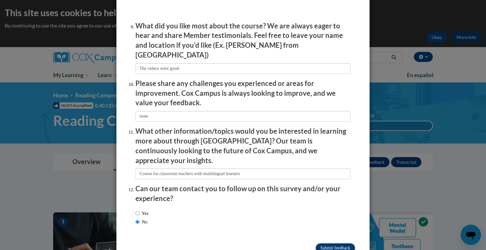
click at [326, 243] on input "Submit feedback" at bounding box center [335, 248] width 40 height 10
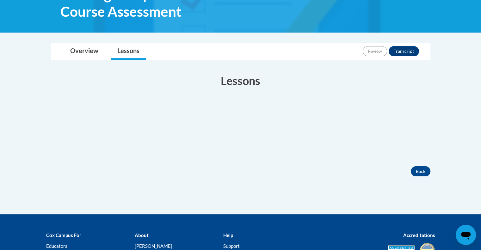
scroll to position [117, 0]
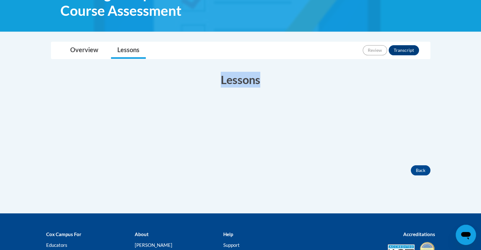
drag, startPoint x: 479, startPoint y: 97, endPoint x: 462, endPoint y: 8, distance: 90.4
click at [462, 8] on body "This site uses cookies to help improve your learning experience. By continuing …" at bounding box center [240, 104] width 481 height 442
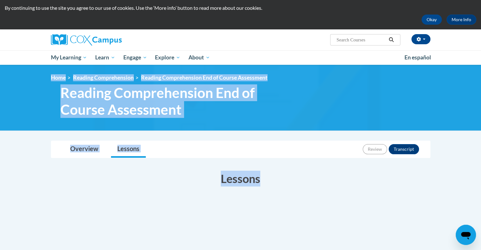
scroll to position [0, 0]
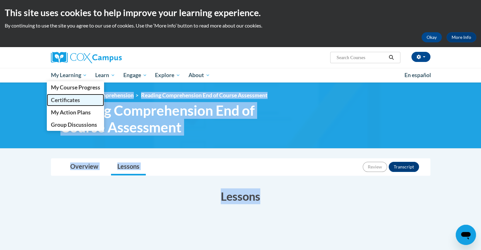
click at [63, 102] on span "Certificates" at bounding box center [65, 100] width 29 height 7
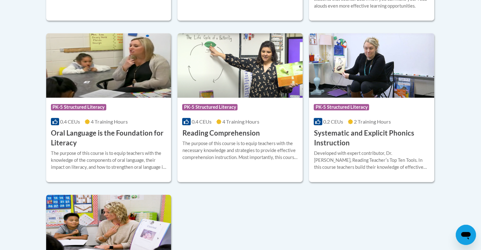
scroll to position [338, 0]
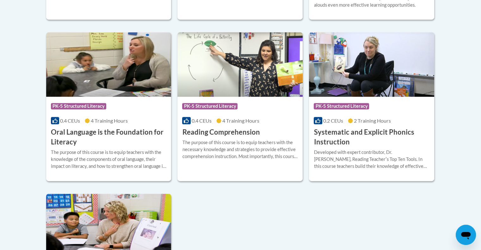
drag, startPoint x: 480, startPoint y: 114, endPoint x: 484, endPoint y: 114, distance: 4.1
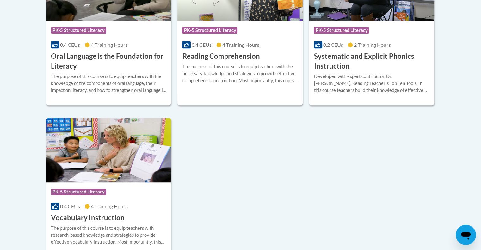
scroll to position [412, 0]
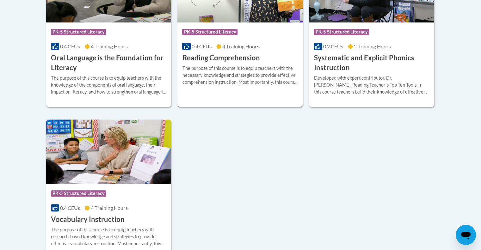
click at [219, 58] on h3 "Reading Comprehension" at bounding box center [220, 58] width 77 height 10
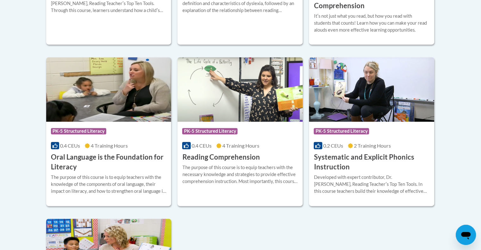
scroll to position [314, 0]
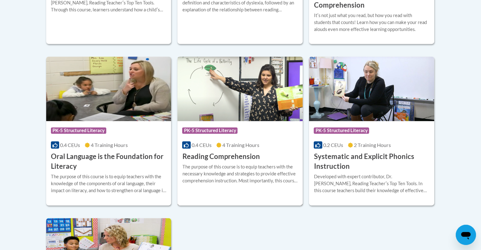
click at [260, 106] on img at bounding box center [239, 89] width 125 height 64
